Goal: Task Accomplishment & Management: Manage account settings

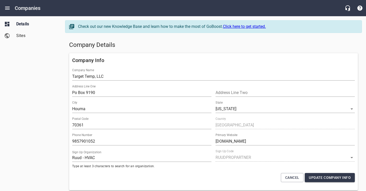
select select "[US_STATE]"
select select "63"
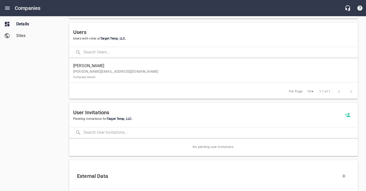
scroll to position [318, 0]
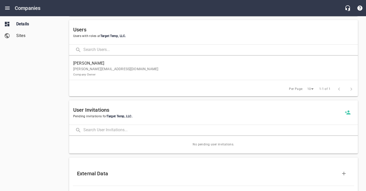
click at [173, 69] on p "[PERSON_NAME][EMAIL_ADDRESS][DOMAIN_NAME] Company Owner" at bounding box center [211, 72] width 276 height 11
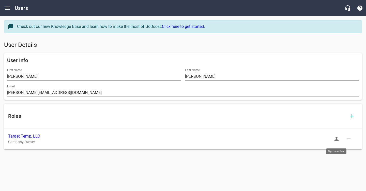
click at [335, 136] on icon "button" at bounding box center [336, 139] width 6 height 6
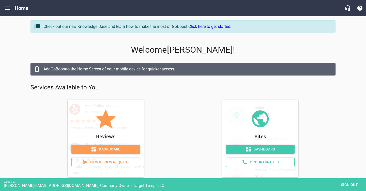
click at [250, 147] on icon at bounding box center [248, 150] width 6 height 6
